Goal: Transaction & Acquisition: Purchase product/service

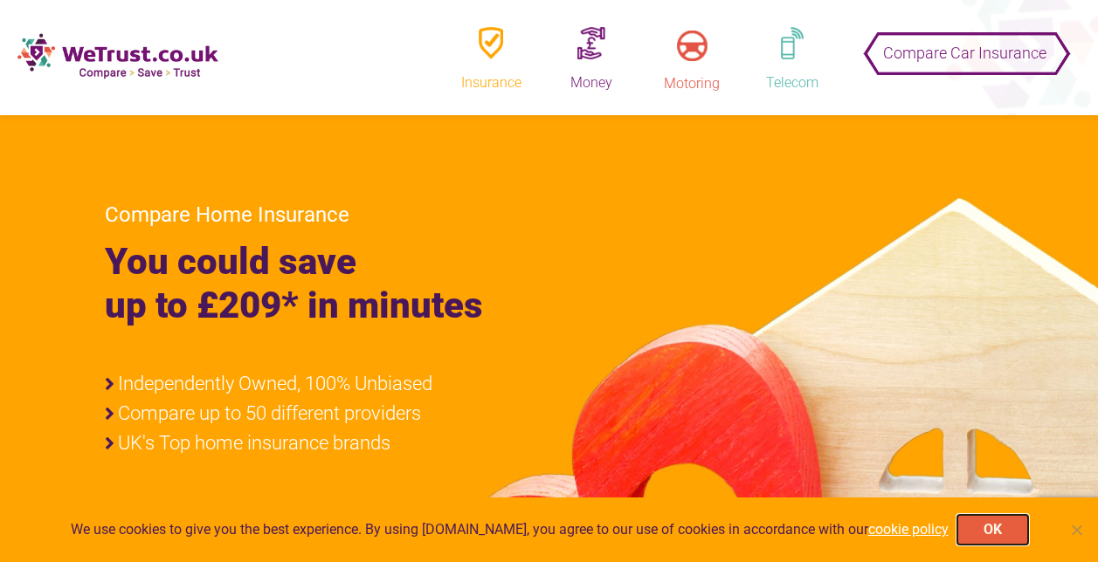
click at [993, 527] on button "OK" at bounding box center [992, 530] width 71 height 30
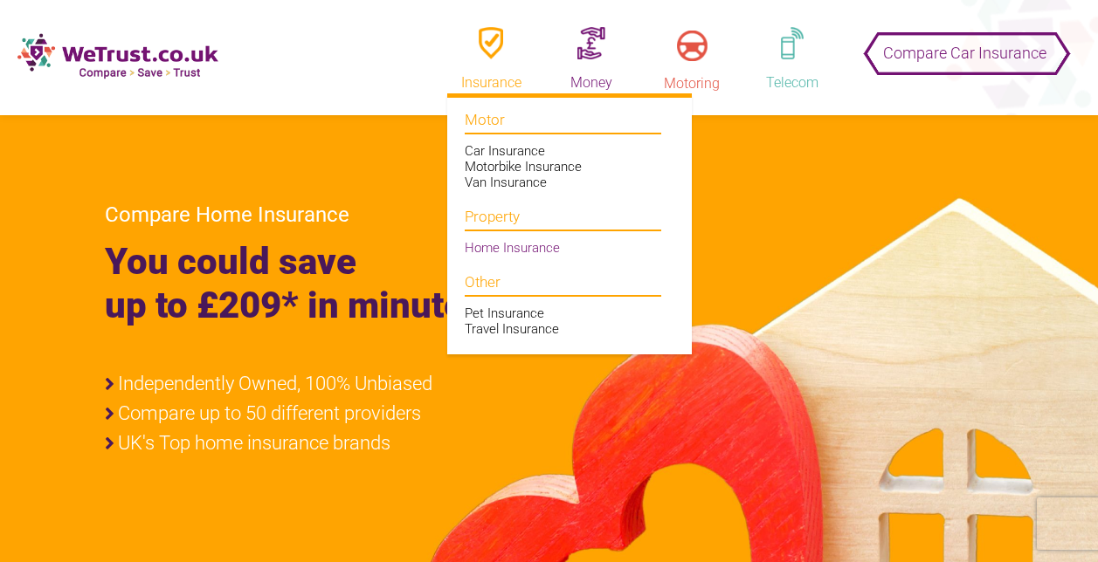
click at [487, 249] on link "Home Insurance" at bounding box center [512, 248] width 95 height 16
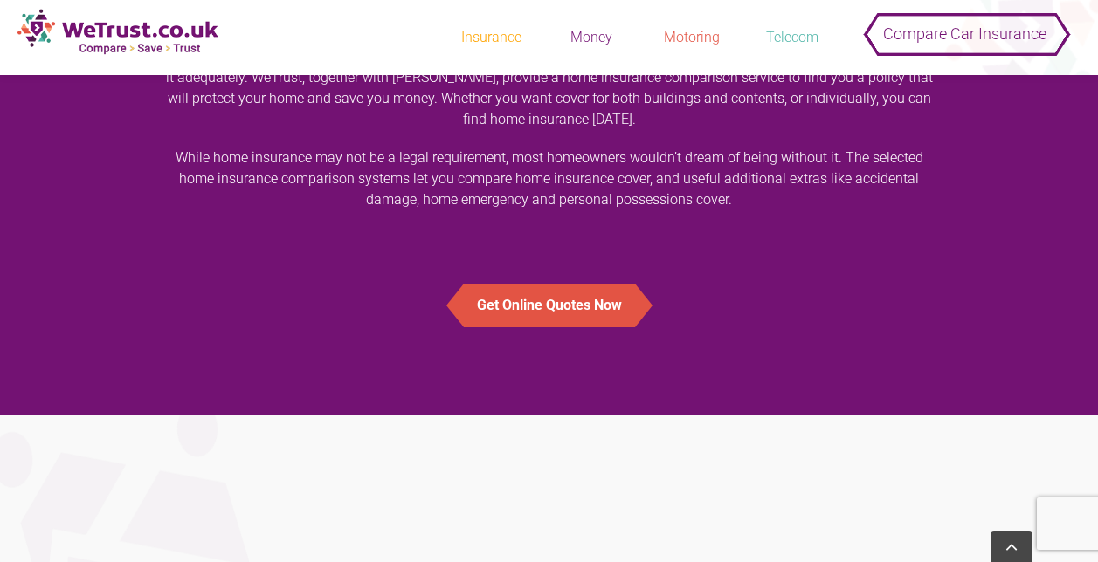
scroll to position [1383, 0]
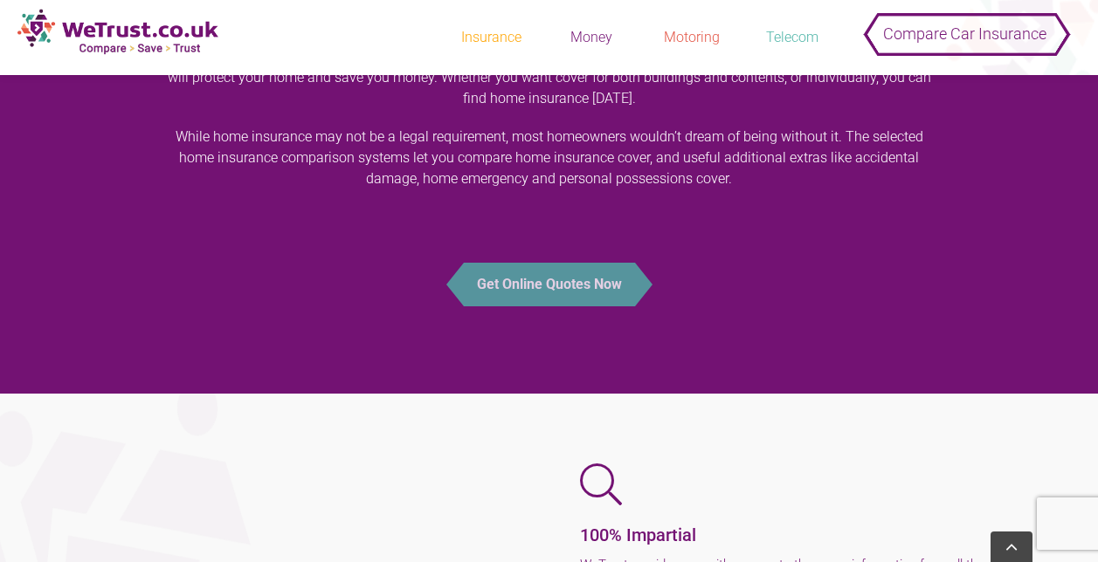
click at [506, 274] on button "Get Online Quotes Now" at bounding box center [549, 285] width 171 height 44
